Goal: Find specific page/section: Find specific page/section

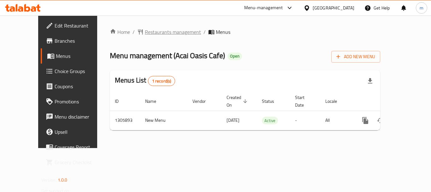
click at [155, 30] on span "Restaurants management" at bounding box center [173, 32] width 56 height 8
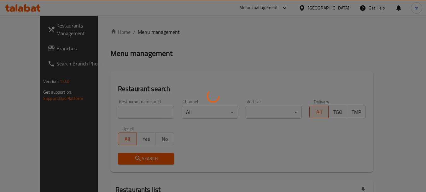
click at [129, 114] on div at bounding box center [213, 96] width 426 height 192
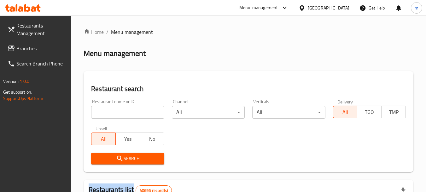
click at [129, 114] on div at bounding box center [213, 96] width 426 height 192
click at [129, 114] on input "search" at bounding box center [127, 112] width 73 height 13
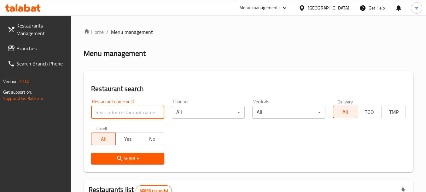
paste input "703898"
type input "703898"
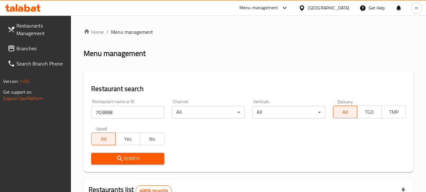
click at [128, 158] on span "Search" at bounding box center [127, 158] width 63 height 8
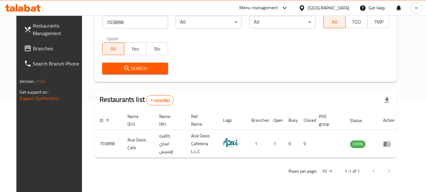
scroll to position [85, 0]
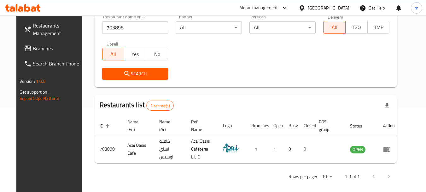
click at [33, 46] on span "Branches" at bounding box center [58, 48] width 50 height 8
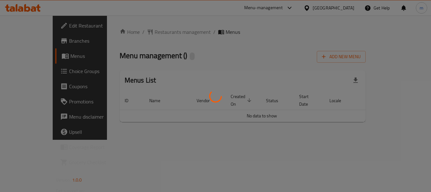
click at [139, 33] on div at bounding box center [215, 96] width 431 height 192
click at [140, 31] on div at bounding box center [215, 96] width 431 height 192
click at [142, 33] on div at bounding box center [215, 96] width 431 height 192
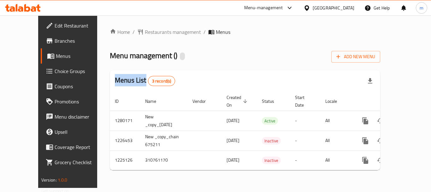
click at [142, 33] on div at bounding box center [215, 96] width 431 height 192
click at [145, 33] on span "Restaurants management" at bounding box center [173, 32] width 56 height 8
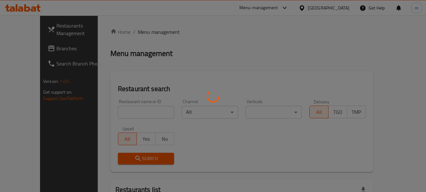
click at [128, 117] on div at bounding box center [213, 96] width 426 height 192
click at [127, 115] on div at bounding box center [213, 96] width 426 height 192
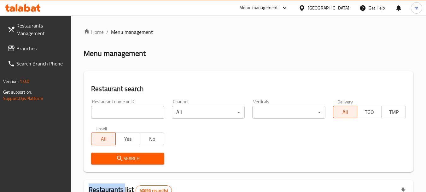
click at [127, 115] on div at bounding box center [213, 96] width 426 height 192
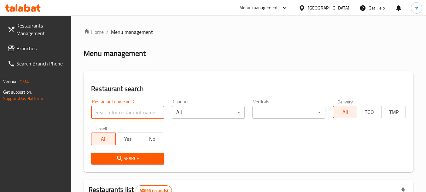
click at [126, 114] on input "search" at bounding box center [127, 112] width 73 height 13
drag, startPoint x: 126, startPoint y: 114, endPoint x: 135, endPoint y: 114, distance: 9.2
click at [126, 114] on input "search" at bounding box center [127, 112] width 73 height 13
paste input "675196"
type input "675196"
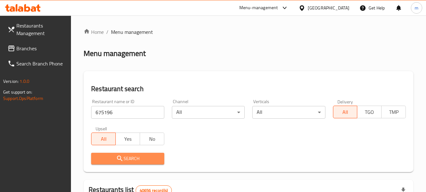
drag, startPoint x: 132, startPoint y: 158, endPoint x: 210, endPoint y: 126, distance: 84.9
click at [133, 158] on span "Search" at bounding box center [127, 158] width 63 height 8
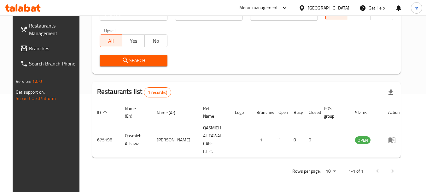
scroll to position [90, 0]
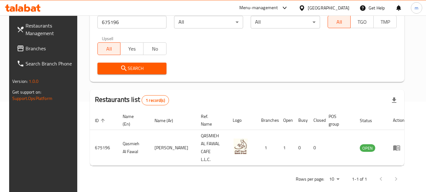
click at [31, 46] on span "Branches" at bounding box center [51, 48] width 50 height 8
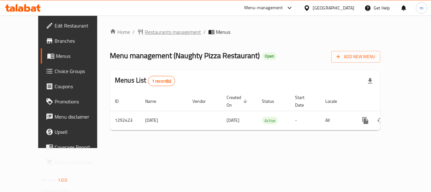
click at [146, 32] on span "Restaurants management" at bounding box center [173, 32] width 56 height 8
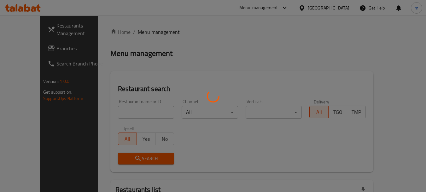
click at [119, 114] on div at bounding box center [213, 96] width 426 height 192
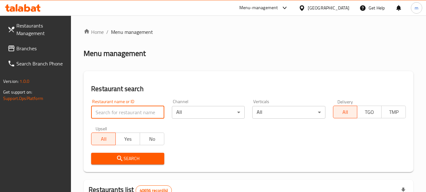
click at [116, 112] on input "search" at bounding box center [127, 112] width 73 height 13
paste input "699133"
type input "699133"
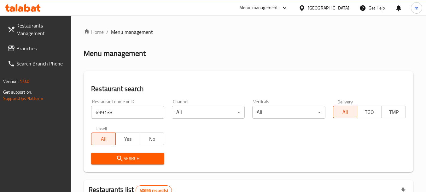
click at [126, 158] on span "Search" at bounding box center [127, 158] width 63 height 8
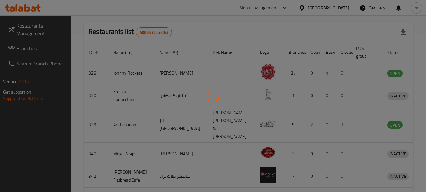
scroll to position [90, 0]
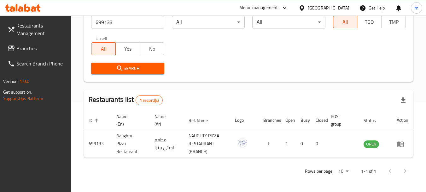
click at [304, 9] on icon at bounding box center [302, 7] width 4 height 5
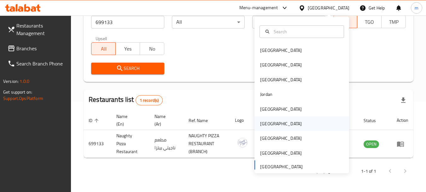
click at [266, 125] on div "Oman" at bounding box center [281, 123] width 42 height 7
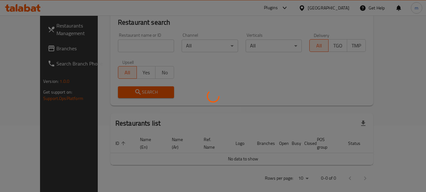
scroll to position [90, 0]
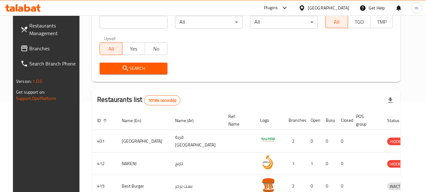
click at [31, 48] on span "Branches" at bounding box center [54, 48] width 50 height 8
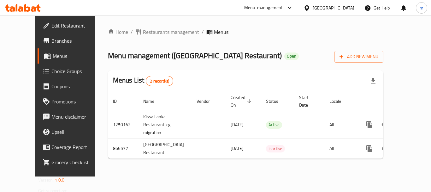
click at [151, 33] on span "Restaurants management" at bounding box center [171, 32] width 56 height 8
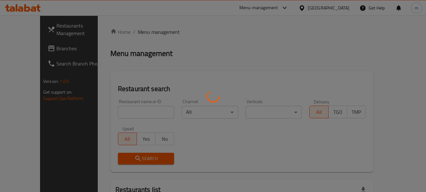
click at [114, 120] on div at bounding box center [213, 96] width 426 height 192
click at [117, 113] on div at bounding box center [213, 96] width 426 height 192
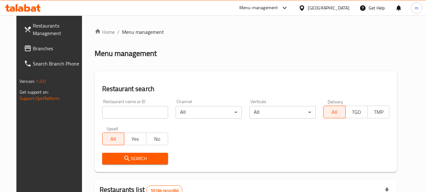
click at [117, 113] on input "search" at bounding box center [135, 112] width 66 height 13
click at [117, 112] on input "search" at bounding box center [135, 112] width 66 height 13
paste input "657080"
type input "657080"
click at [136, 159] on span "Search" at bounding box center [135, 158] width 56 height 8
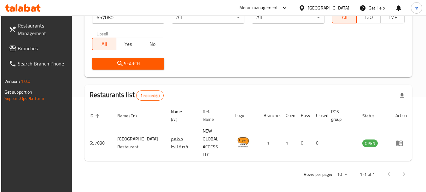
scroll to position [85, 0]
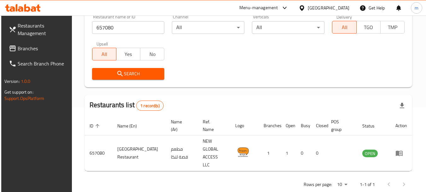
click at [304, 5] on icon at bounding box center [302, 7] width 4 height 5
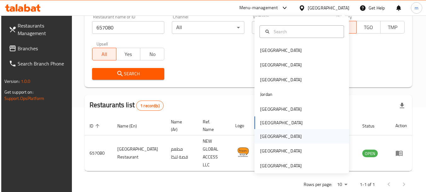
click at [269, 134] on div "[GEOGRAPHIC_DATA]" at bounding box center [281, 136] width 52 height 15
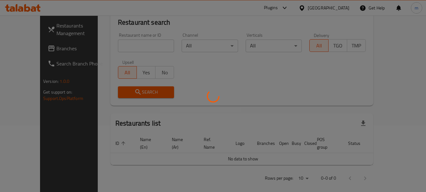
scroll to position [85, 0]
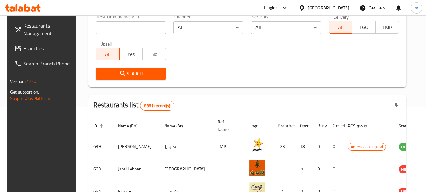
click at [36, 47] on div "Restaurants Management Branches Search Branch Phone Version: 1.0.0 Get support …" at bounding box center [213, 141] width 412 height 421
click at [36, 47] on span "Branches" at bounding box center [48, 48] width 50 height 8
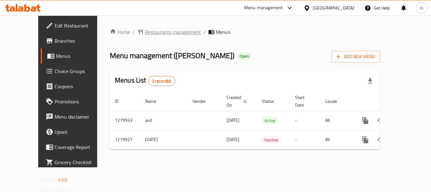
click at [148, 30] on span "Restaurants management" at bounding box center [173, 32] width 56 height 8
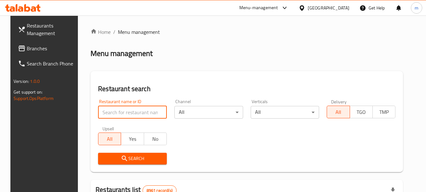
click at [129, 118] on input "search" at bounding box center [132, 112] width 69 height 13
paste input "693523"
type input "693523"
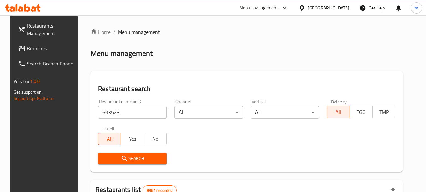
click at [133, 159] on span "Search" at bounding box center [132, 158] width 59 height 8
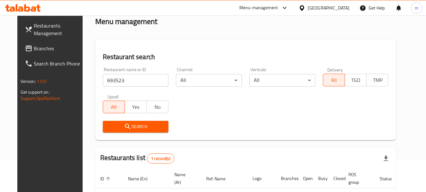
scroll to position [82, 0]
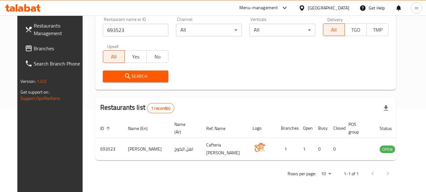
click at [305, 7] on icon at bounding box center [302, 8] width 7 height 7
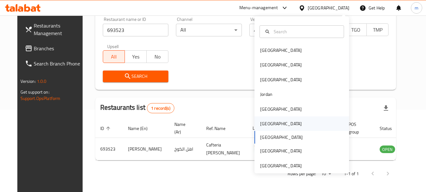
click at [260, 124] on div "[GEOGRAPHIC_DATA]" at bounding box center [281, 123] width 42 height 7
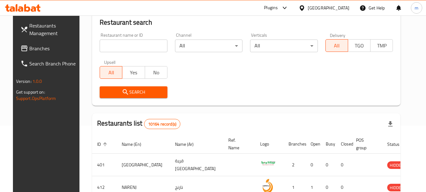
scroll to position [82, 0]
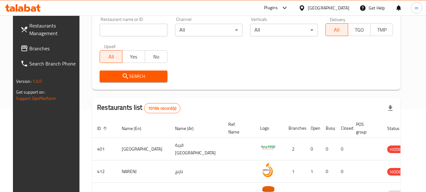
drag, startPoint x: 33, startPoint y: 52, endPoint x: 26, endPoint y: 55, distance: 7.2
click at [33, 52] on span "Branches" at bounding box center [54, 48] width 50 height 8
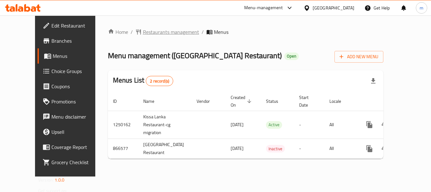
click at [160, 29] on span "Restaurants management" at bounding box center [171, 32] width 56 height 8
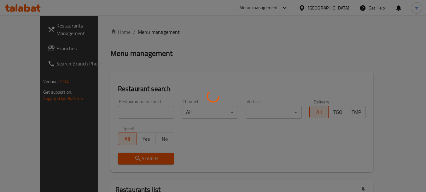
click at [118, 111] on div at bounding box center [213, 96] width 426 height 192
click at [117, 113] on div at bounding box center [213, 96] width 426 height 192
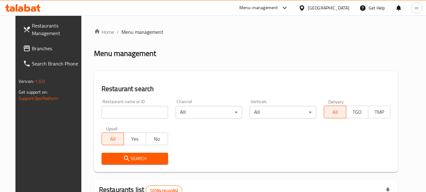
drag, startPoint x: 117, startPoint y: 113, endPoint x: 121, endPoint y: 111, distance: 4.4
click at [117, 113] on input "search" at bounding box center [135, 112] width 67 height 13
paste input "657080"
type input "657080"
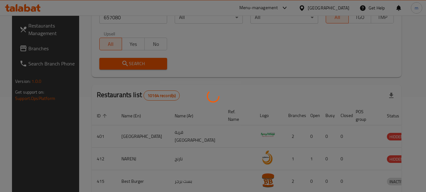
scroll to position [85, 0]
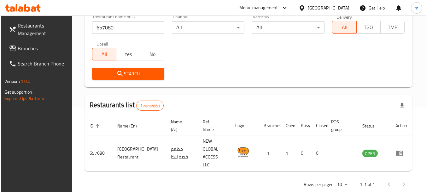
click at [304, 9] on icon at bounding box center [302, 7] width 4 height 5
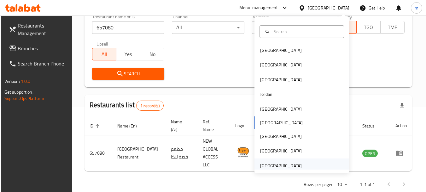
click at [283, 164] on div "[GEOGRAPHIC_DATA]" at bounding box center [281, 165] width 42 height 7
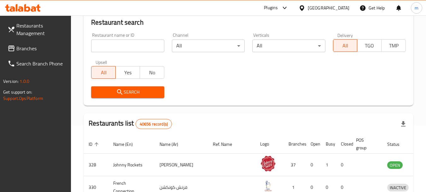
scroll to position [85, 0]
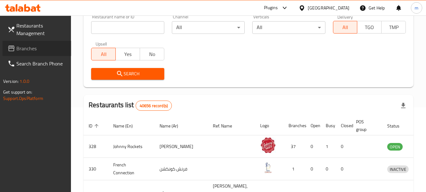
click at [33, 50] on span "Branches" at bounding box center [41, 48] width 50 height 8
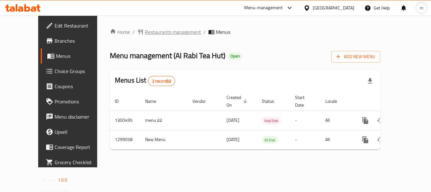
click at [145, 33] on span "Restaurants management" at bounding box center [173, 32] width 56 height 8
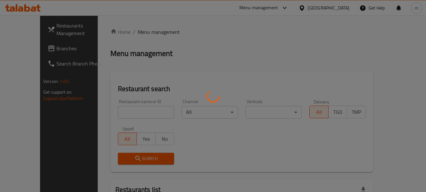
click at [127, 115] on div at bounding box center [213, 96] width 426 height 192
click at [115, 111] on div at bounding box center [213, 96] width 426 height 192
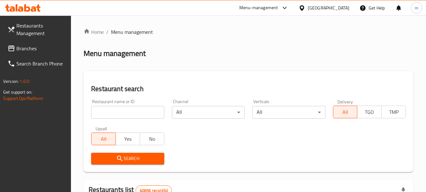
click at [115, 111] on input "search" at bounding box center [127, 112] width 73 height 13
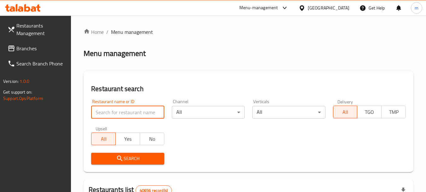
click at [115, 111] on input "search" at bounding box center [127, 112] width 73 height 13
paste input "701201"
type input "701201"
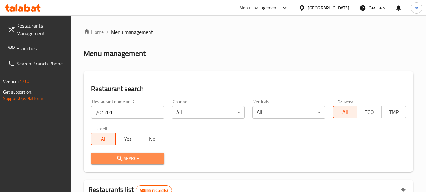
click at [136, 158] on span "Search" at bounding box center [127, 158] width 63 height 8
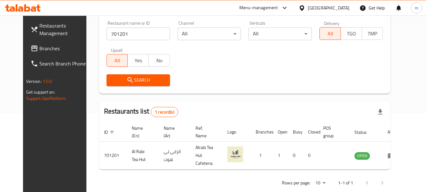
scroll to position [85, 0]
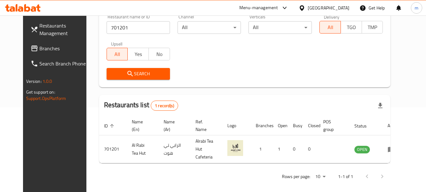
click at [303, 8] on icon at bounding box center [302, 8] width 7 height 7
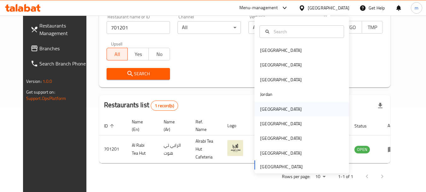
click at [266, 109] on div "[GEOGRAPHIC_DATA]" at bounding box center [281, 108] width 42 height 7
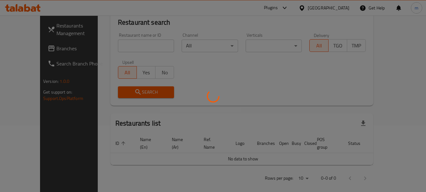
scroll to position [85, 0]
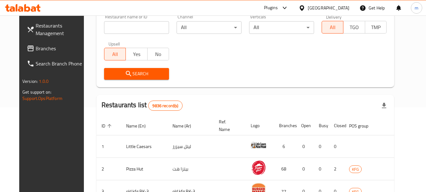
click at [305, 9] on icon at bounding box center [302, 8] width 7 height 7
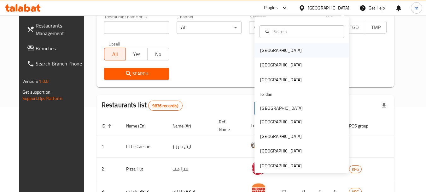
click at [267, 53] on div "[GEOGRAPHIC_DATA]" at bounding box center [281, 50] width 42 height 7
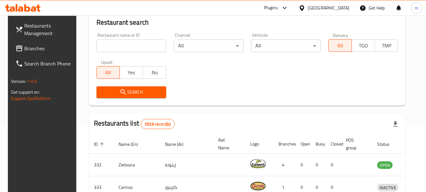
scroll to position [85, 0]
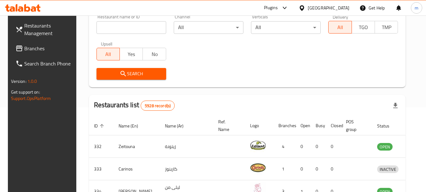
click at [305, 8] on icon at bounding box center [302, 8] width 7 height 7
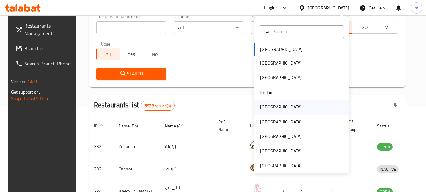
click at [264, 108] on div "Kuwait" at bounding box center [281, 106] width 42 height 7
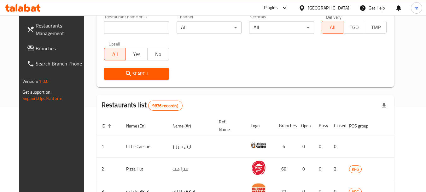
click at [36, 48] on span "Branches" at bounding box center [61, 48] width 50 height 8
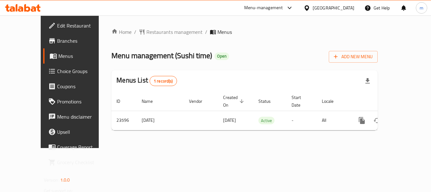
click at [147, 31] on span "Restaurants management" at bounding box center [174, 32] width 56 height 8
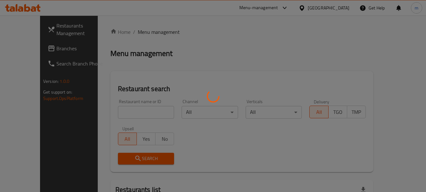
click at [113, 111] on div at bounding box center [213, 96] width 426 height 192
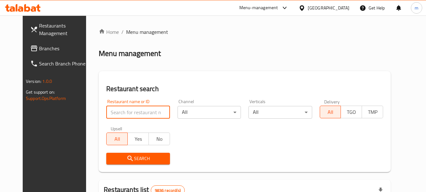
click at [113, 111] on input "search" at bounding box center [137, 112] width 63 height 13
click at [114, 111] on input "search" at bounding box center [137, 112] width 63 height 13
paste input "12424"
type input "12424"
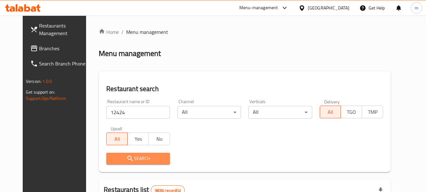
click at [134, 157] on span "Search" at bounding box center [137, 158] width 53 height 8
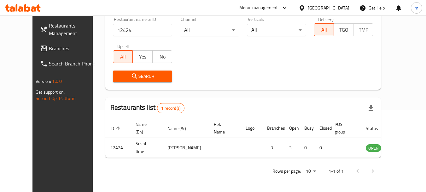
scroll to position [85, 0]
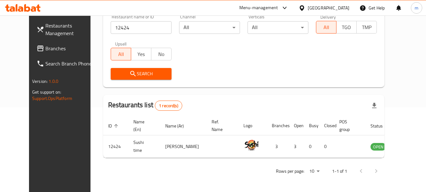
click at [304, 9] on icon at bounding box center [302, 7] width 4 height 5
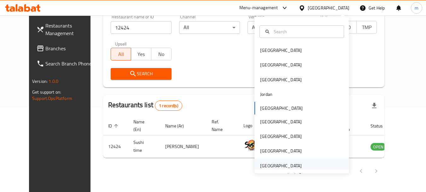
click at [287, 163] on div "[GEOGRAPHIC_DATA]" at bounding box center [281, 165] width 42 height 7
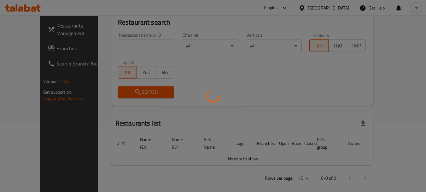
scroll to position [85, 0]
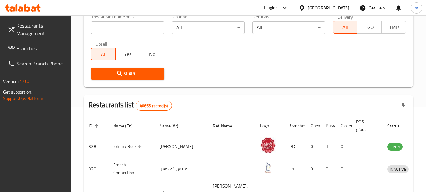
drag, startPoint x: 38, startPoint y: 45, endPoint x: 6, endPoint y: 55, distance: 32.6
click at [38, 45] on span "Branches" at bounding box center [41, 48] width 50 height 8
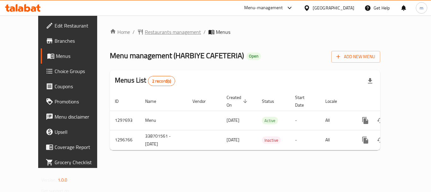
click at [148, 32] on span "Restaurants management" at bounding box center [173, 32] width 56 height 8
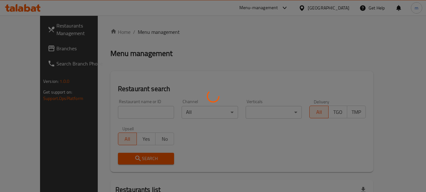
click at [109, 113] on div at bounding box center [213, 96] width 426 height 192
drag, startPoint x: 110, startPoint y: 112, endPoint x: 113, endPoint y: 109, distance: 4.5
click at [110, 112] on div at bounding box center [213, 96] width 426 height 192
click at [113, 109] on div at bounding box center [213, 96] width 426 height 192
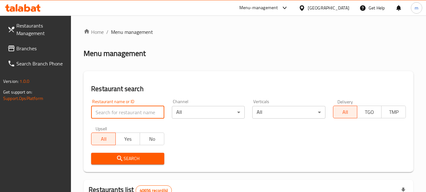
click at [111, 114] on input "search" at bounding box center [127, 112] width 73 height 13
paste input "700203"
type input "700203"
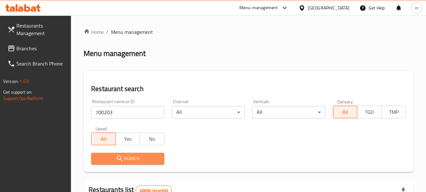
click at [127, 159] on span "Search" at bounding box center [127, 158] width 63 height 8
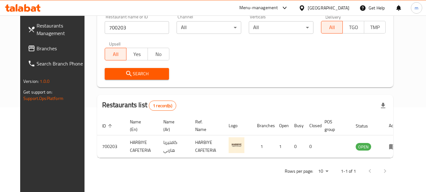
scroll to position [85, 0]
drag, startPoint x: 32, startPoint y: 48, endPoint x: 40, endPoint y: 46, distance: 7.9
click at [37, 48] on span "Branches" at bounding box center [62, 48] width 50 height 8
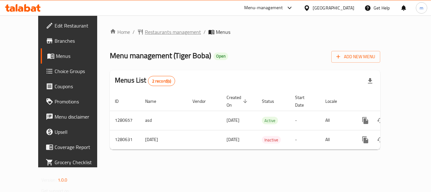
click at [145, 33] on span "Restaurants management" at bounding box center [173, 32] width 56 height 8
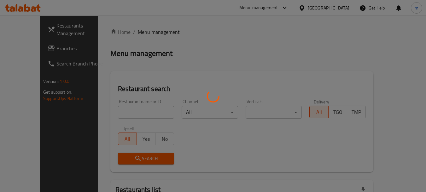
click at [118, 113] on div at bounding box center [213, 96] width 426 height 192
click at [117, 113] on div at bounding box center [213, 96] width 426 height 192
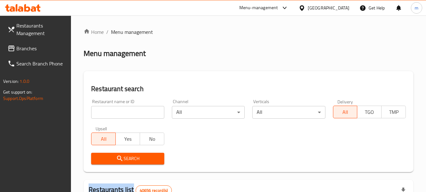
click at [117, 113] on div at bounding box center [213, 96] width 426 height 192
click at [117, 113] on input "search" at bounding box center [127, 112] width 73 height 13
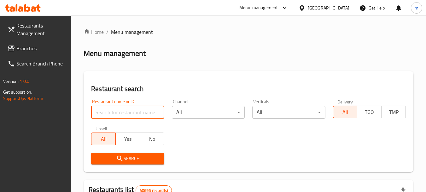
paste input "693929"
type input "693929"
drag, startPoint x: 139, startPoint y: 159, endPoint x: 152, endPoint y: 155, distance: 13.6
click at [139, 160] on span "Search" at bounding box center [127, 158] width 63 height 8
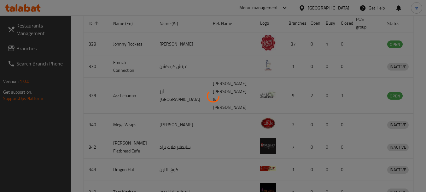
scroll to position [90, 0]
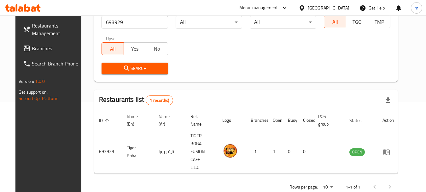
click at [305, 7] on icon at bounding box center [302, 8] width 7 height 7
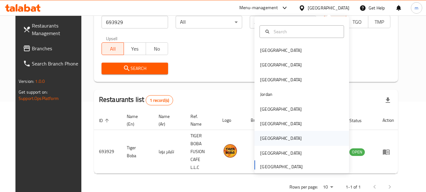
click at [260, 138] on div "[GEOGRAPHIC_DATA]" at bounding box center [281, 137] width 42 height 7
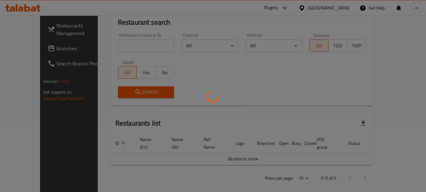
scroll to position [90, 0]
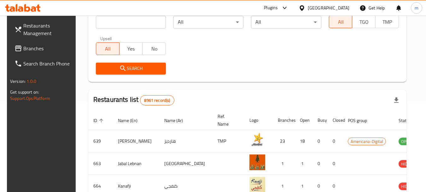
click at [35, 52] on span "Branches" at bounding box center [48, 48] width 50 height 8
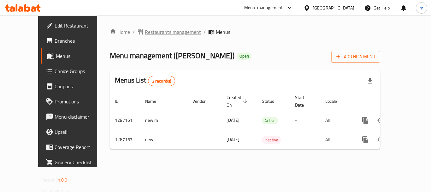
click at [145, 33] on span "Restaurants management" at bounding box center [173, 32] width 56 height 8
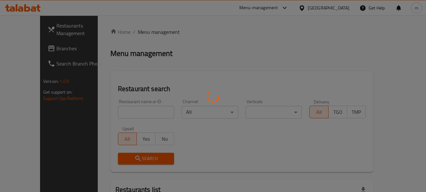
click at [121, 114] on div at bounding box center [213, 96] width 426 height 192
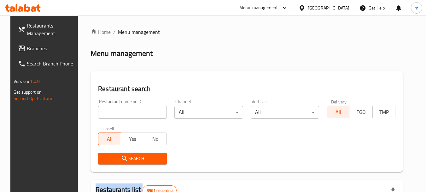
drag, startPoint x: 121, startPoint y: 113, endPoint x: 125, endPoint y: 112, distance: 3.9
click at [121, 113] on input "search" at bounding box center [132, 112] width 69 height 13
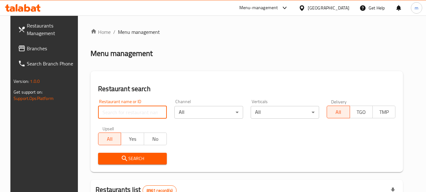
paste input "696575"
type input "696575"
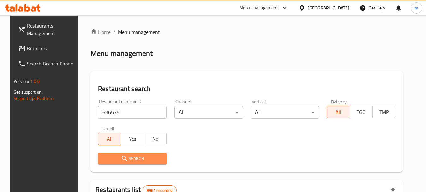
click at [126, 156] on span "Search" at bounding box center [132, 158] width 59 height 8
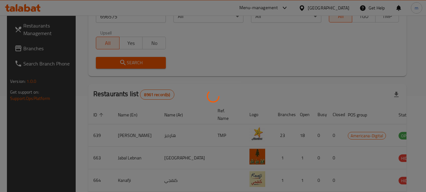
scroll to position [85, 0]
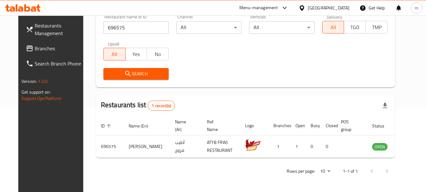
click at [305, 8] on icon at bounding box center [302, 8] width 7 height 7
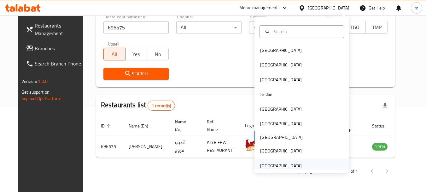
click at [271, 166] on div "[GEOGRAPHIC_DATA]" at bounding box center [281, 165] width 42 height 7
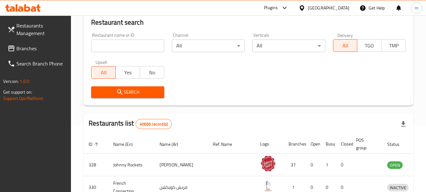
scroll to position [85, 0]
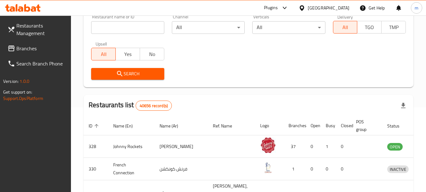
click at [27, 50] on span "Branches" at bounding box center [41, 48] width 50 height 8
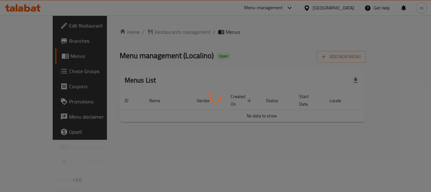
click at [144, 33] on div at bounding box center [215, 96] width 431 height 192
click at [153, 31] on div at bounding box center [215, 96] width 431 height 192
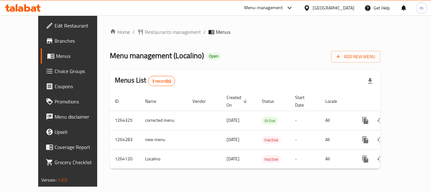
click at [145, 33] on div at bounding box center [215, 96] width 431 height 192
click at [145, 33] on span "Restaurants management" at bounding box center [173, 32] width 56 height 8
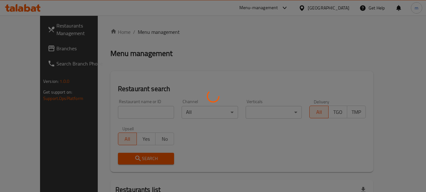
click at [123, 115] on div at bounding box center [213, 96] width 426 height 192
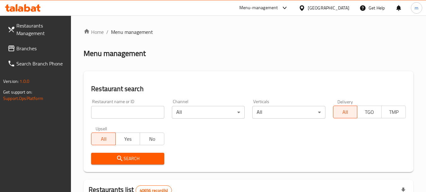
click at [122, 114] on div at bounding box center [213, 96] width 426 height 192
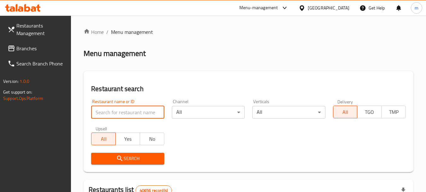
click at [122, 114] on input "search" at bounding box center [127, 112] width 73 height 13
paste input "686212"
type input "686212"
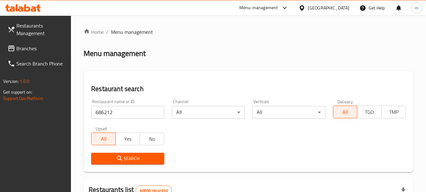
click at [128, 159] on span "Search" at bounding box center [127, 158] width 63 height 8
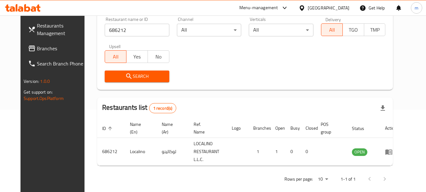
scroll to position [90, 0]
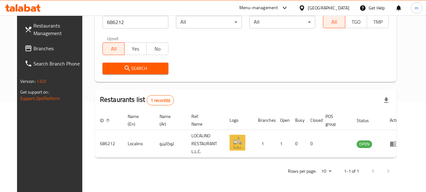
drag, startPoint x: 305, startPoint y: 9, endPoint x: 308, endPoint y: 11, distance: 4.0
click at [305, 9] on icon at bounding box center [302, 8] width 7 height 7
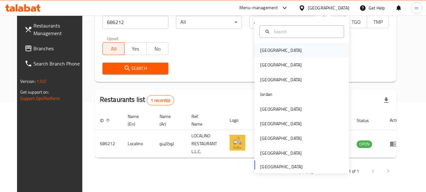
click at [263, 51] on div "Bahrain" at bounding box center [281, 50] width 42 height 7
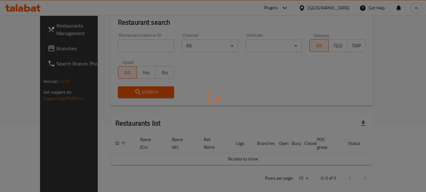
scroll to position [90, 0]
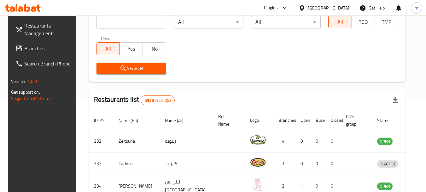
click at [41, 48] on span "Branches" at bounding box center [49, 48] width 50 height 8
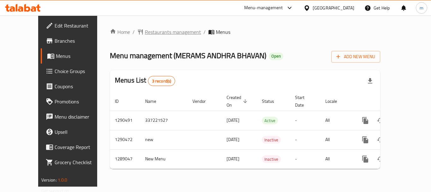
click at [159, 31] on span "Restaurants management" at bounding box center [173, 32] width 56 height 8
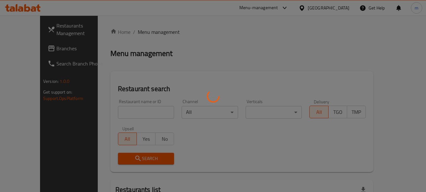
click at [113, 115] on div at bounding box center [213, 96] width 426 height 192
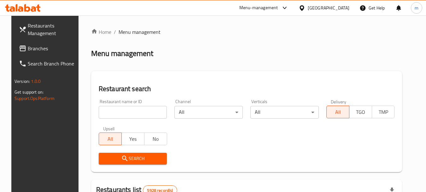
click at [104, 111] on input "search" at bounding box center [133, 112] width 68 height 13
paste input "697516"
type input "697516"
drag, startPoint x: 126, startPoint y: 157, endPoint x: 180, endPoint y: 128, distance: 61.7
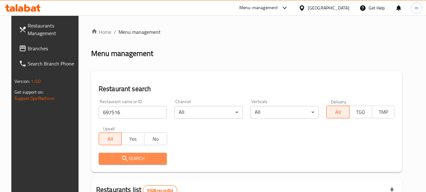
click at [127, 157] on span "Search" at bounding box center [133, 158] width 58 height 8
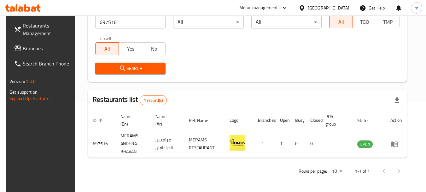
scroll to position [90, 0]
click at [305, 7] on icon at bounding box center [302, 8] width 7 height 7
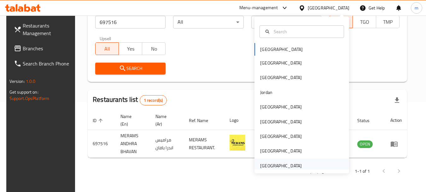
click at [273, 165] on div "[GEOGRAPHIC_DATA]" at bounding box center [281, 165] width 42 height 7
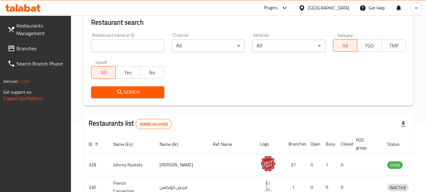
scroll to position [90, 0]
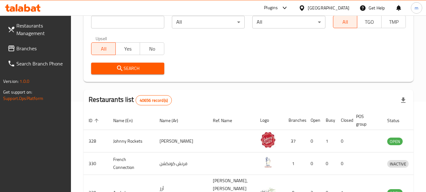
click at [39, 50] on span "Branches" at bounding box center [41, 48] width 50 height 8
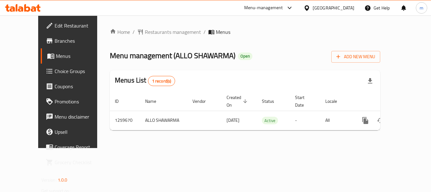
click at [146, 33] on div at bounding box center [215, 96] width 431 height 192
click at [146, 33] on span "Restaurants management" at bounding box center [173, 32] width 56 height 8
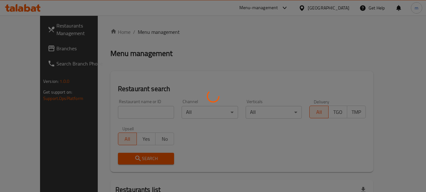
click at [116, 111] on div at bounding box center [213, 96] width 426 height 192
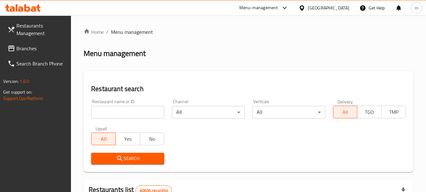
click at [115, 111] on input "search" at bounding box center [127, 112] width 73 height 13
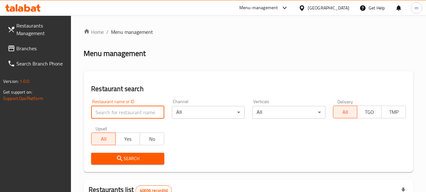
click at [115, 112] on input "search" at bounding box center [127, 112] width 73 height 13
paste input "684653"
type input "684653"
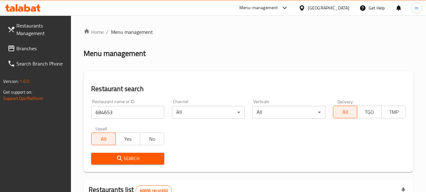
drag, startPoint x: 116, startPoint y: 157, endPoint x: 164, endPoint y: 138, distance: 51.7
click at [118, 156] on span "Search" at bounding box center [127, 158] width 63 height 8
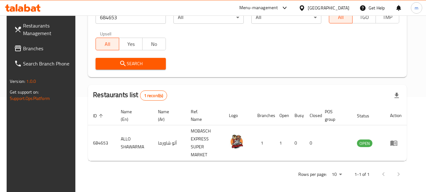
scroll to position [90, 0]
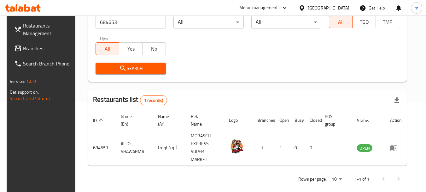
click at [14, 49] on icon at bounding box center [18, 48] width 8 height 8
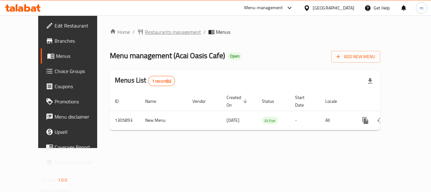
click at [145, 32] on span "Restaurants management" at bounding box center [173, 32] width 56 height 8
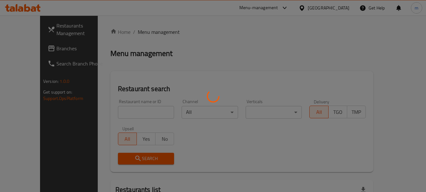
click at [130, 114] on div at bounding box center [213, 96] width 426 height 192
click at [122, 111] on div at bounding box center [213, 96] width 426 height 192
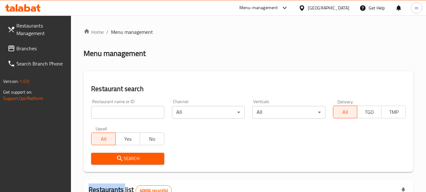
click at [122, 111] on div at bounding box center [213, 96] width 426 height 192
click at [122, 111] on input "search" at bounding box center [127, 112] width 73 height 13
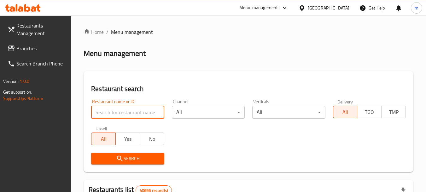
click at [122, 111] on input "search" at bounding box center [127, 112] width 73 height 13
paste input "703898"
type input "703898"
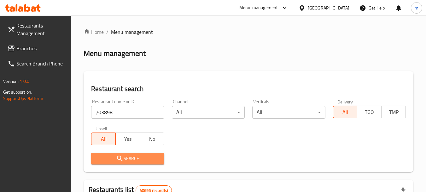
click at [137, 160] on span "Search" at bounding box center [127, 158] width 63 height 8
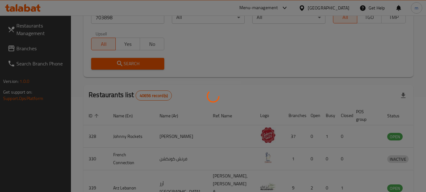
scroll to position [85, 0]
